Goal: Transaction & Acquisition: Purchase product/service

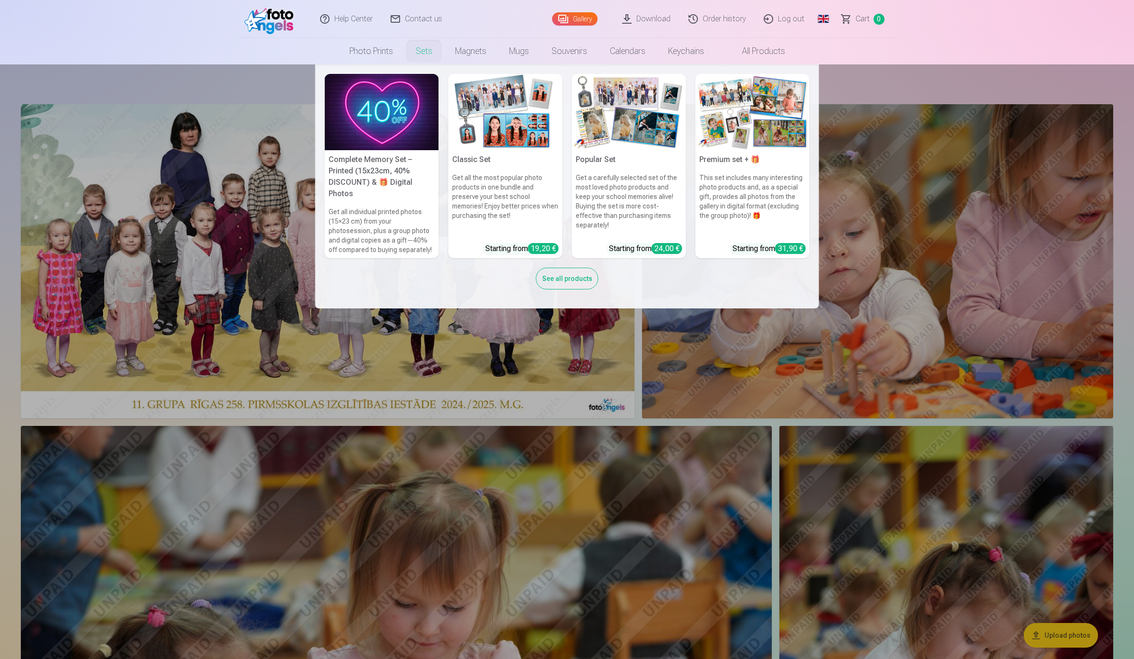
click at [422, 50] on link "Sets" at bounding box center [423, 51] width 39 height 27
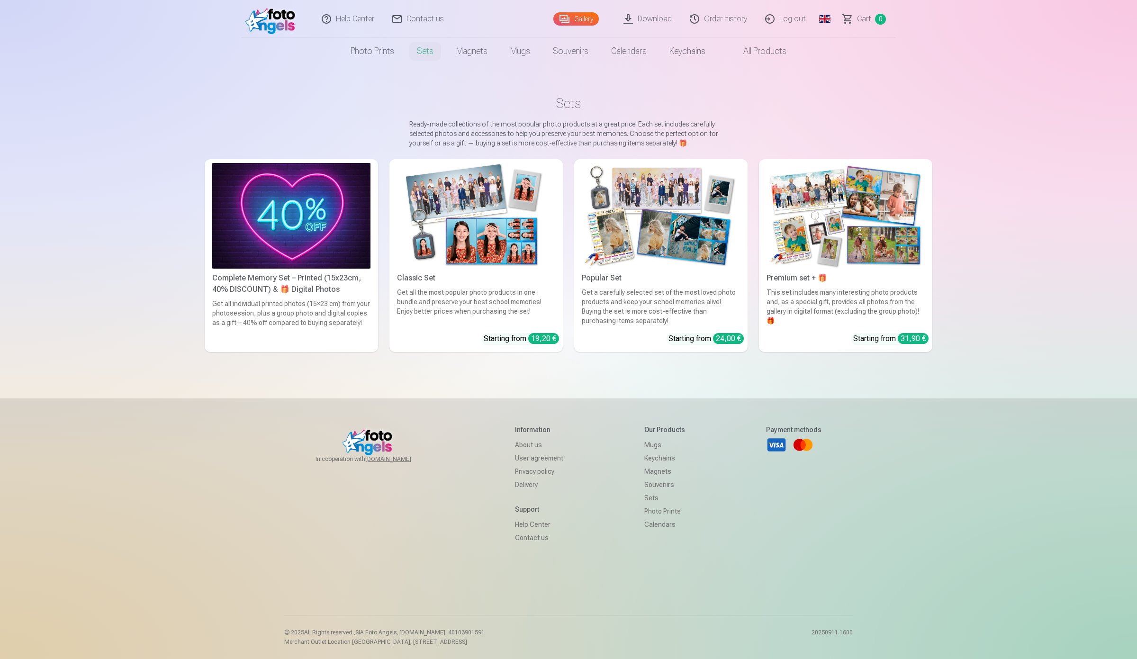
click at [478, 233] on img at bounding box center [476, 216] width 158 height 106
